Goal: Navigation & Orientation: Find specific page/section

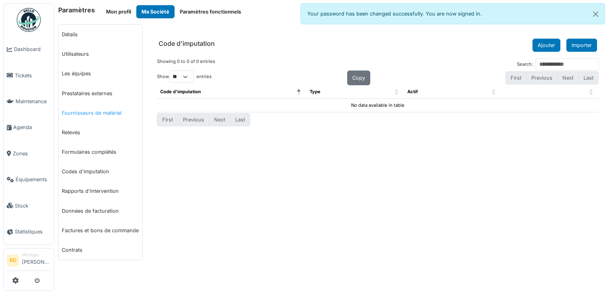
click at [110, 112] on link "Fournisseurs de matériel" at bounding box center [101, 113] width 84 height 20
select select "***"
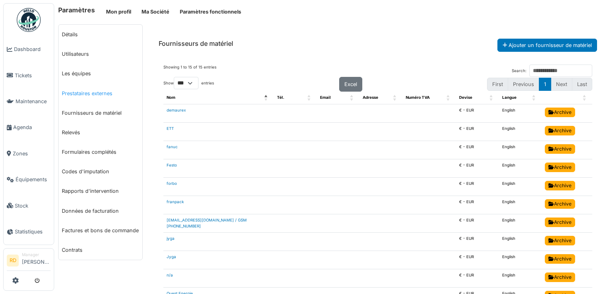
click at [107, 95] on link "Prestataires externes" at bounding box center [101, 94] width 84 height 20
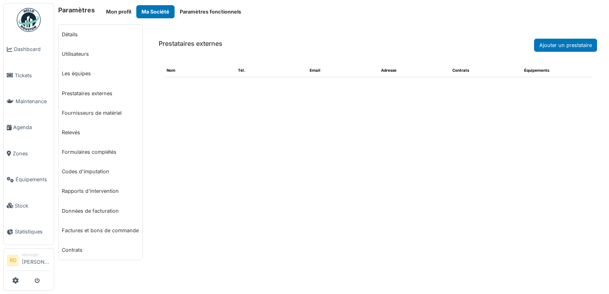
select select "***"
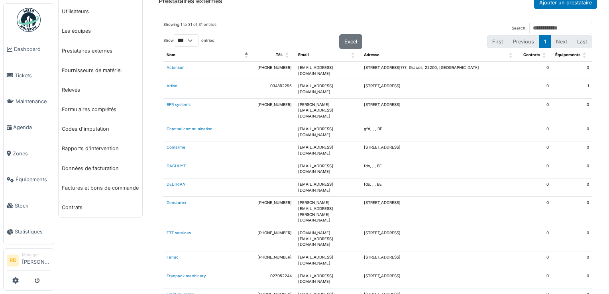
scroll to position [8, 0]
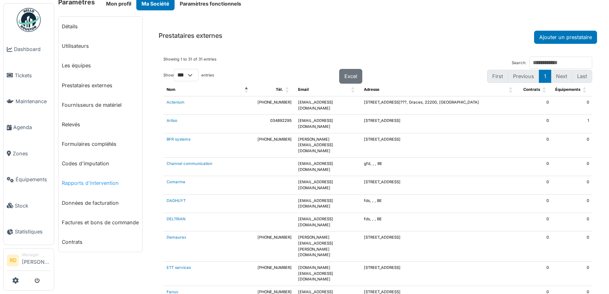
click at [109, 184] on link "Rapports d'intervention" at bounding box center [101, 183] width 84 height 20
select select "***"
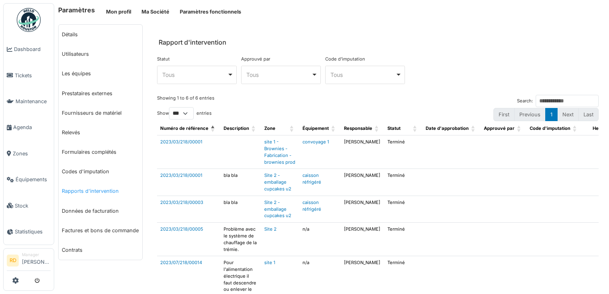
click at [96, 193] on link "Rapports d'intervention" at bounding box center [101, 191] width 84 height 20
select select "***"
click at [90, 74] on link "Les équipes" at bounding box center [101, 74] width 84 height 20
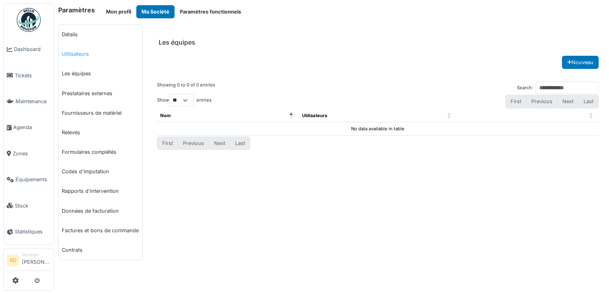
click at [85, 55] on link "Utilisateurs" at bounding box center [101, 54] width 84 height 20
select select "***"
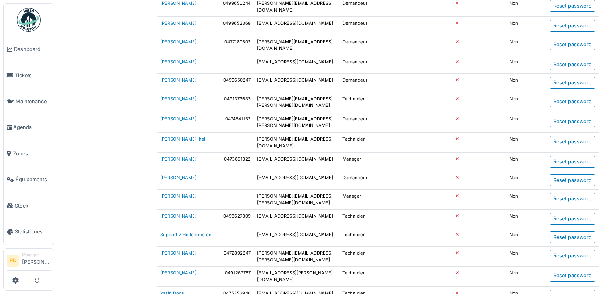
scroll to position [289, 0]
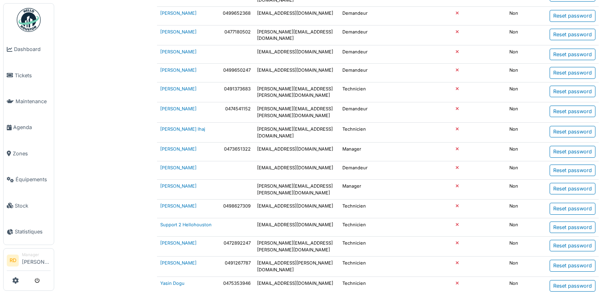
click at [238, 179] on td at bounding box center [235, 189] width 38 height 20
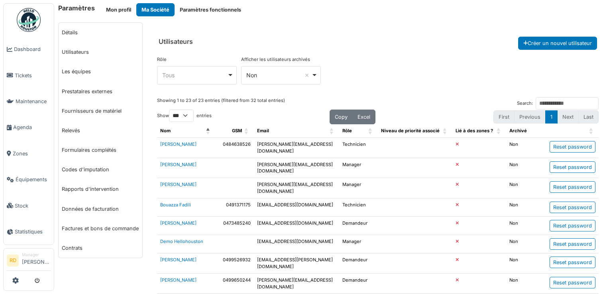
scroll to position [0, 0]
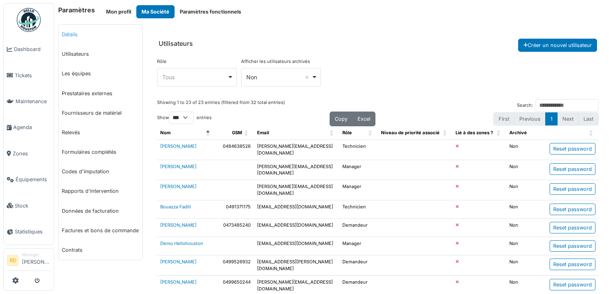
click at [69, 33] on link "Détails" at bounding box center [101, 35] width 84 height 20
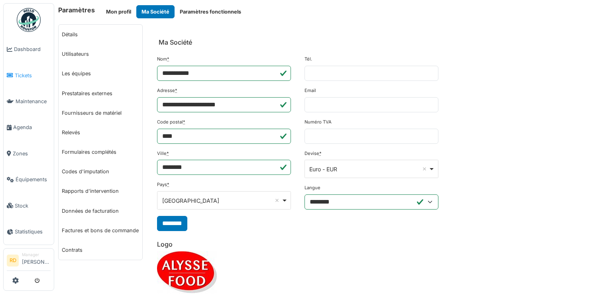
click at [21, 74] on span "Tickets" at bounding box center [33, 76] width 36 height 8
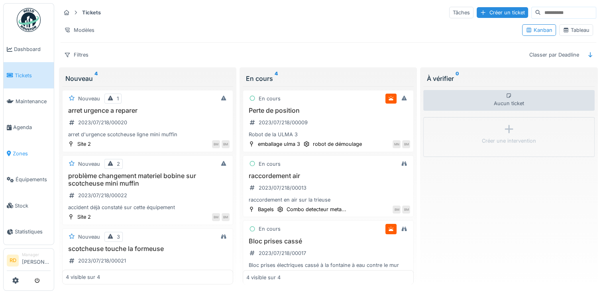
scroll to position [6, 0]
click at [28, 101] on span "Maintenance" at bounding box center [33, 102] width 35 height 8
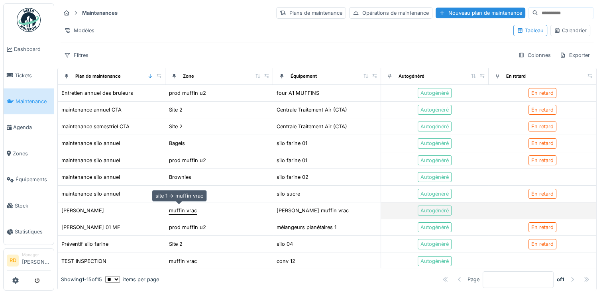
click at [169, 210] on div "muffin vrac" at bounding box center [183, 211] width 28 height 8
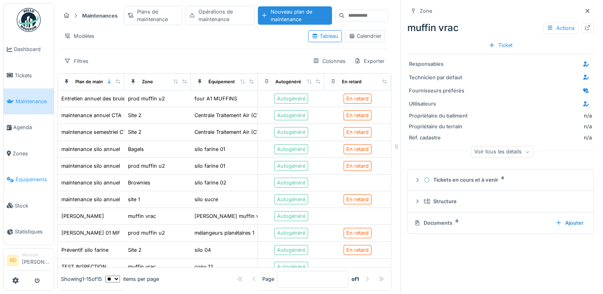
click at [38, 176] on span "Équipements" at bounding box center [33, 180] width 35 height 8
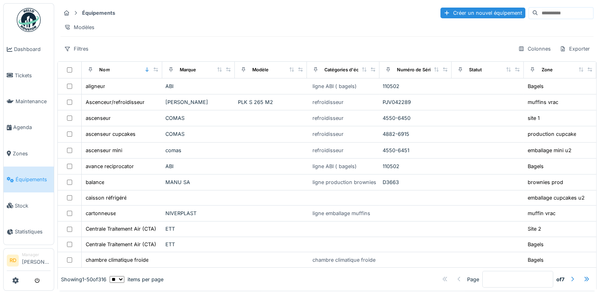
click at [569, 276] on div at bounding box center [572, 280] width 6 height 8
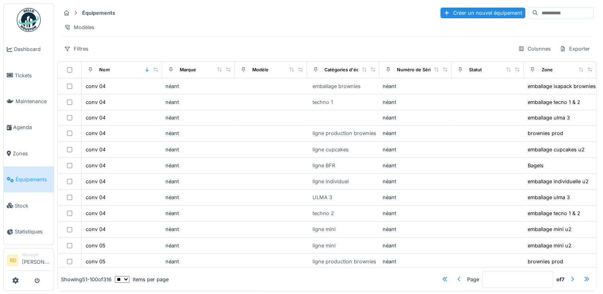
click at [456, 276] on div at bounding box center [459, 280] width 6 height 8
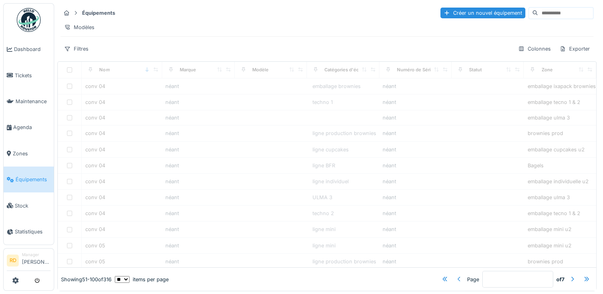
type input "*"
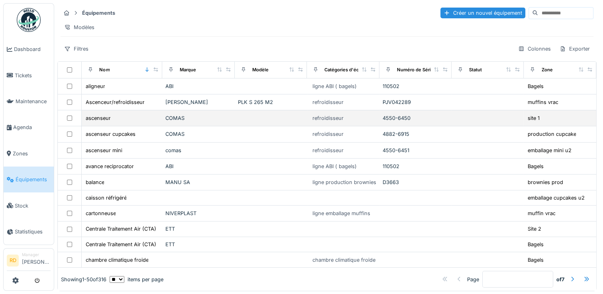
click at [245, 126] on td at bounding box center [271, 118] width 72 height 16
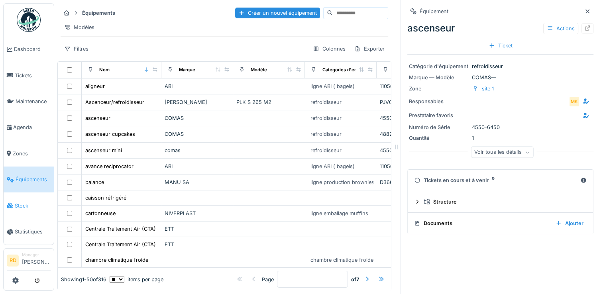
click at [25, 202] on span "Stock" at bounding box center [33, 206] width 36 height 8
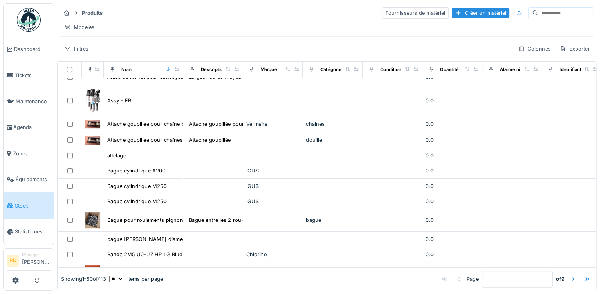
scroll to position [199, 0]
